Goal: Task Accomplishment & Management: Manage account settings

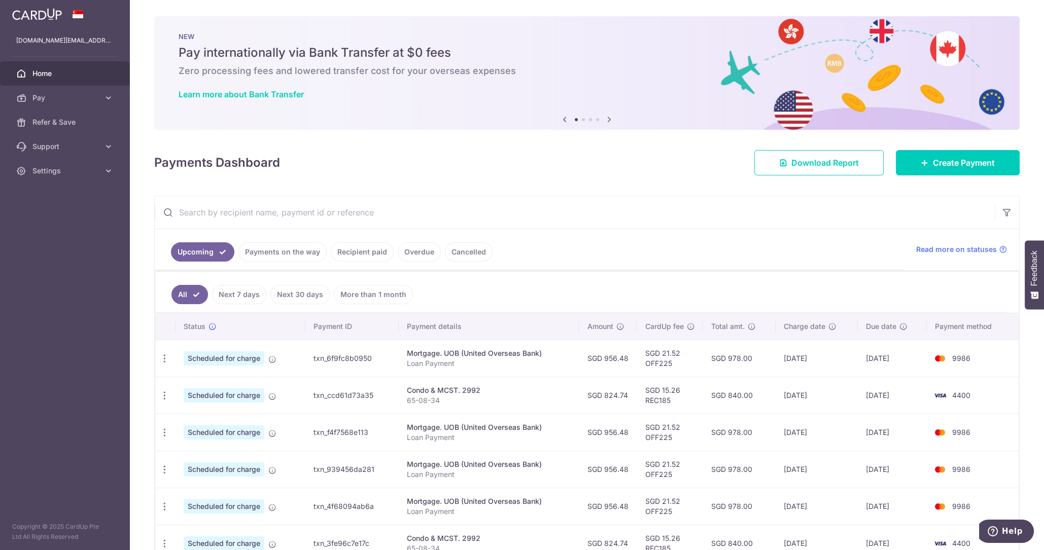
scroll to position [211, 0]
